Goal: Task Accomplishment & Management: Manage account settings

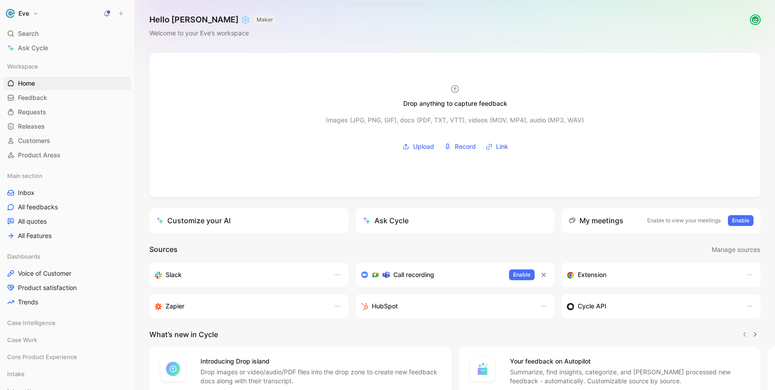
click at [39, 16] on button "Eve" at bounding box center [22, 13] width 37 height 13
click at [36, 96] on div "Workspace settings G then S" at bounding box center [61, 92] width 110 height 14
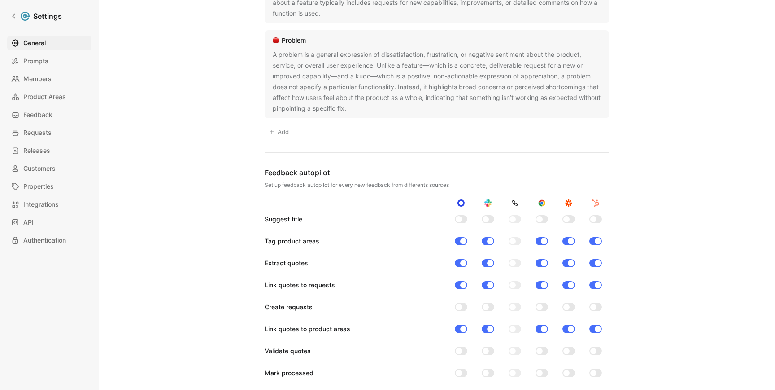
scroll to position [768, 0]
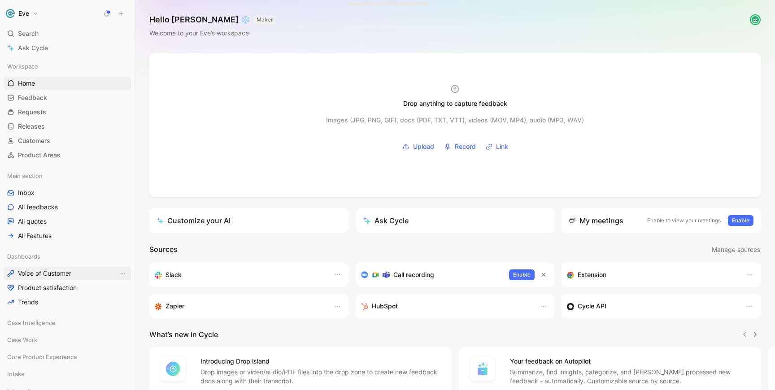
click at [43, 275] on span "Voice of Customer" at bounding box center [44, 273] width 53 height 9
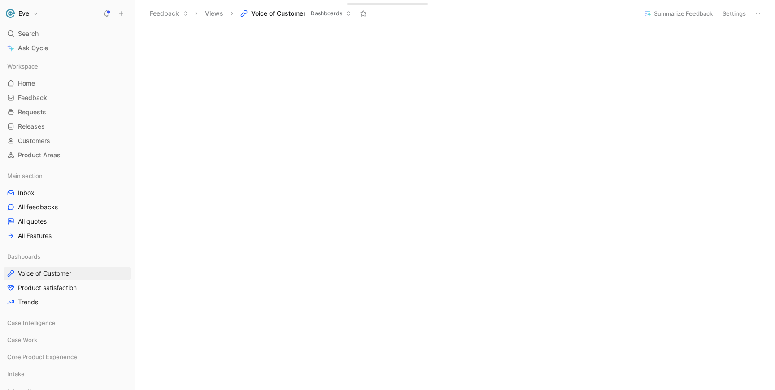
scroll to position [357, 0]
